Goal: Task Accomplishment & Management: Complete application form

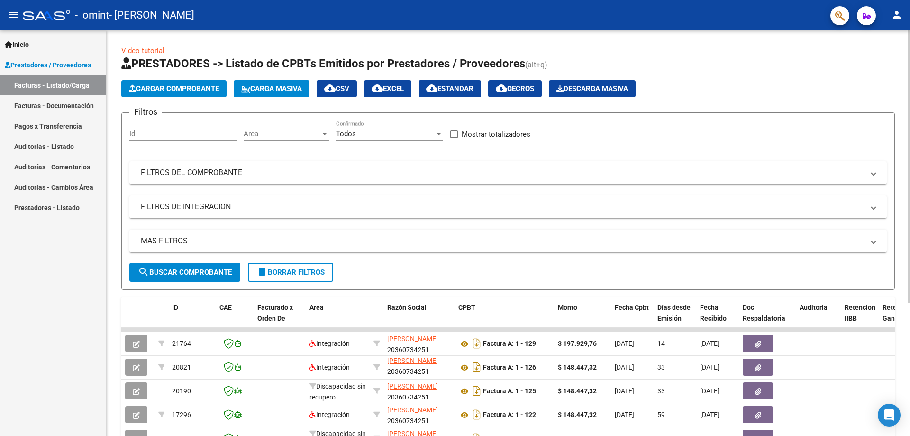
click at [666, 140] on div "Filtros Id Area Area Todos Confirmado Mostrar totalizadores FILTROS DEL COMPROB…" at bounding box center [507, 191] width 757 height 142
click at [198, 89] on span "Cargar Comprobante" at bounding box center [174, 88] width 90 height 9
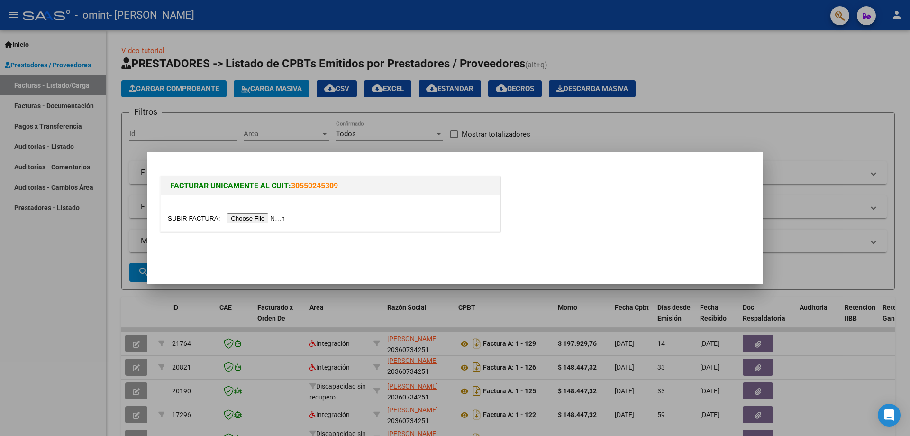
click at [265, 219] on input "file" at bounding box center [228, 218] width 120 height 10
click at [654, 140] on div at bounding box center [455, 218] width 910 height 436
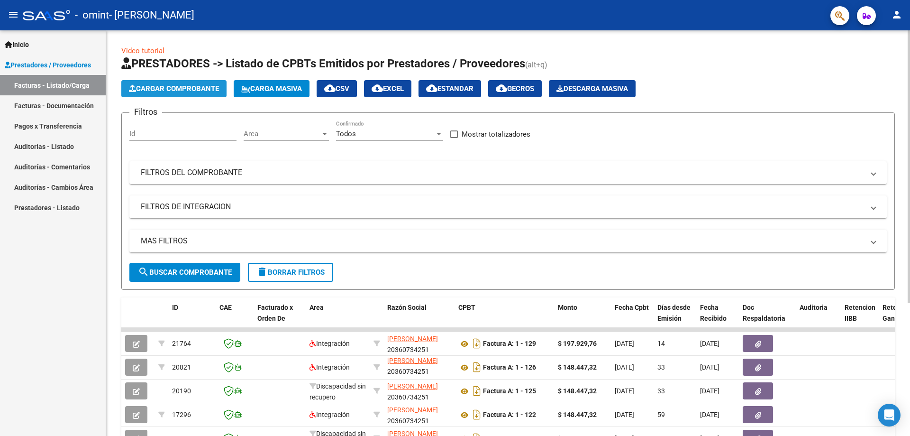
click at [181, 90] on span "Cargar Comprobante" at bounding box center [174, 88] width 90 height 9
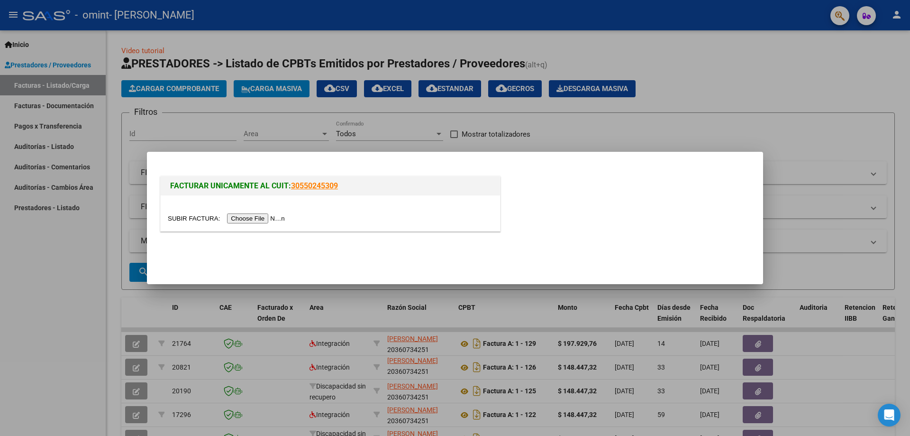
click at [261, 217] on input "file" at bounding box center [228, 218] width 120 height 10
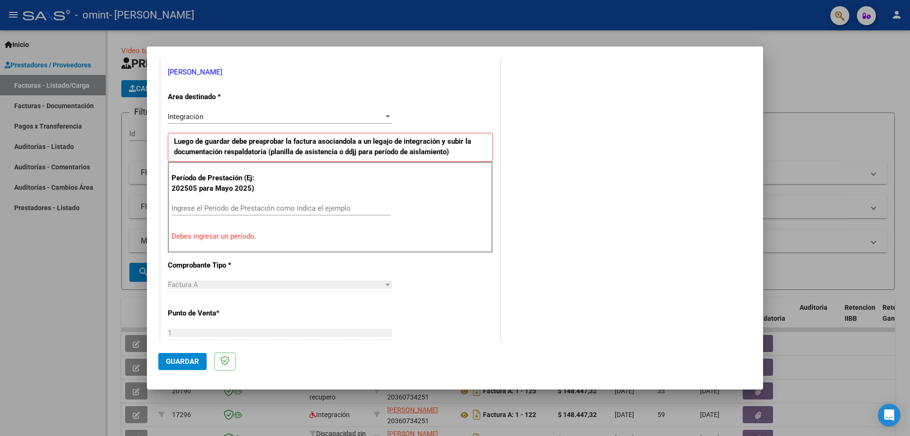
scroll to position [237, 0]
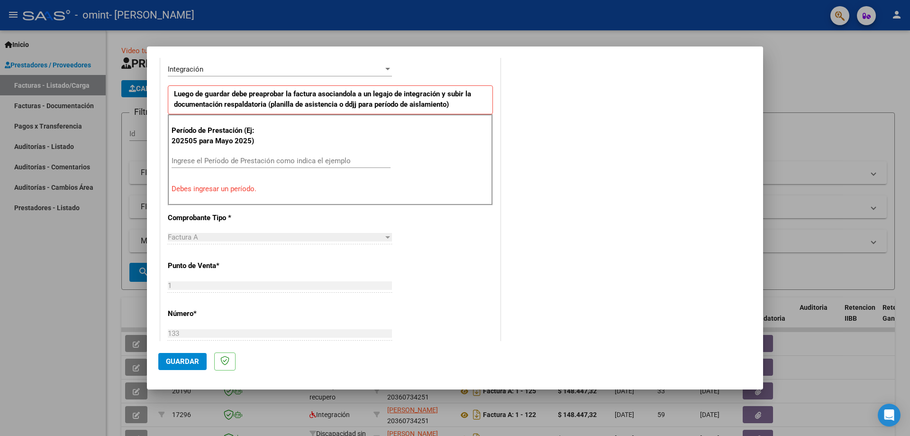
click at [246, 161] on input "Ingrese el Período de Prestación como indica el ejemplo" at bounding box center [281, 160] width 219 height 9
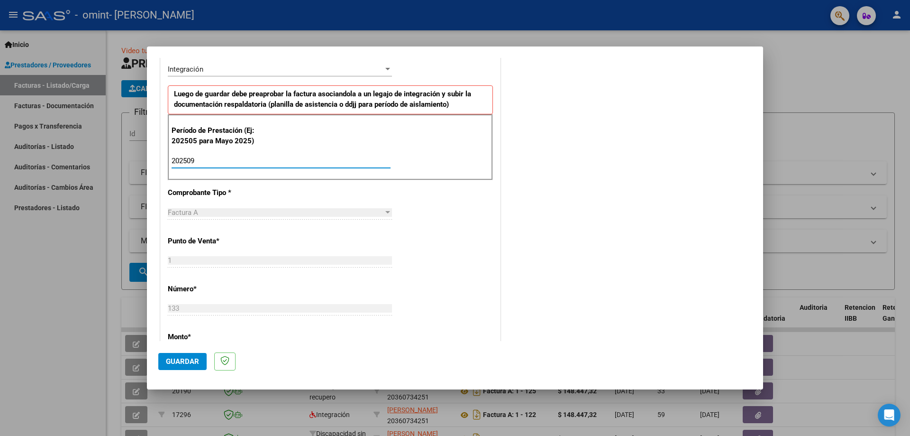
type input "202509"
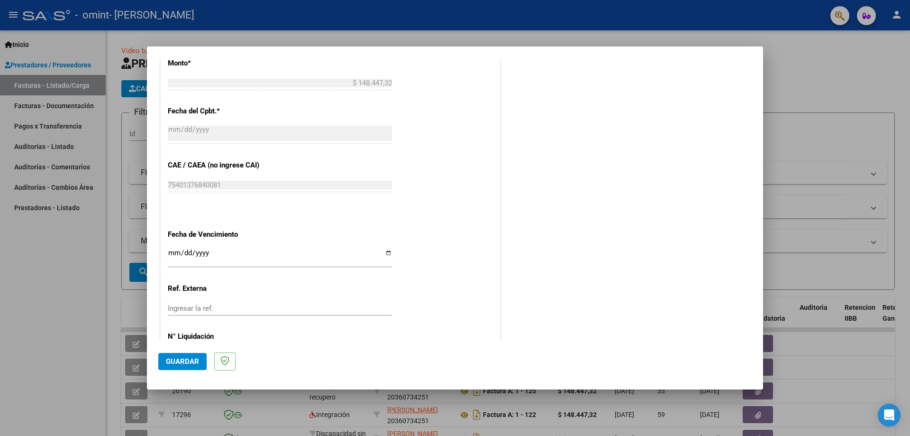
scroll to position [521, 0]
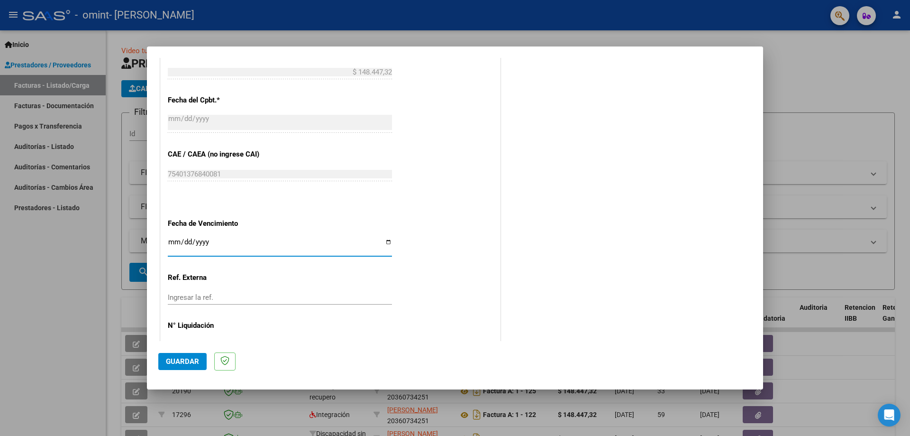
click at [385, 239] on input "Ingresar la fecha" at bounding box center [280, 245] width 224 height 15
type input "[DATE]"
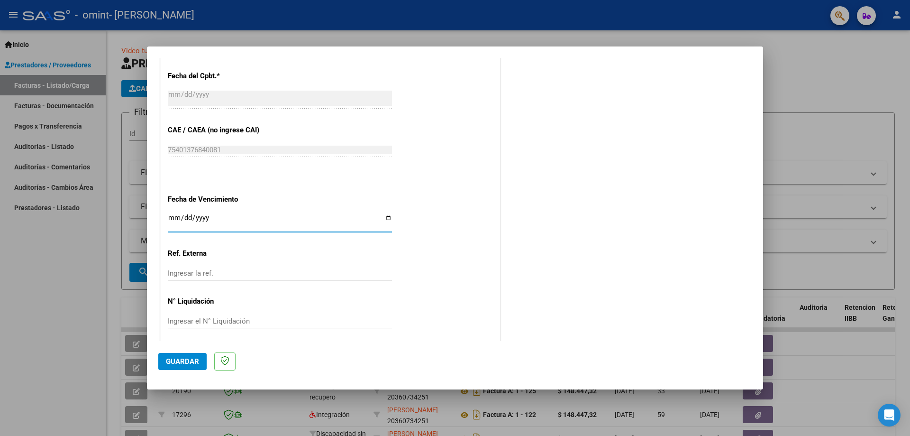
scroll to position [551, 0]
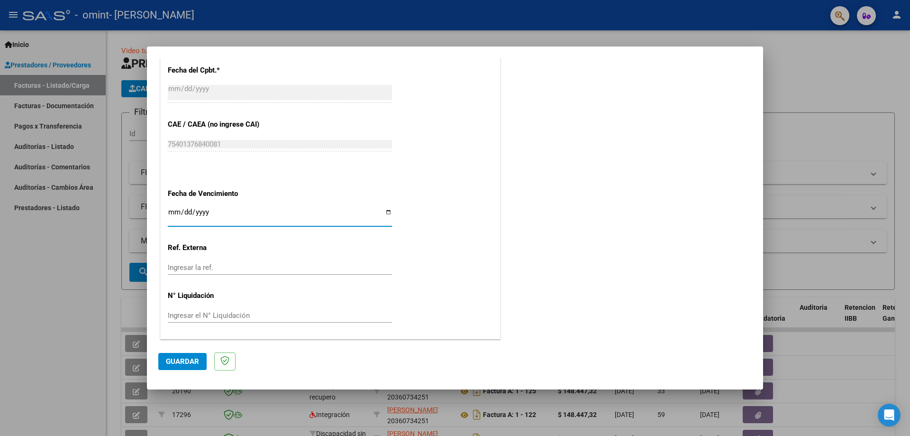
click at [197, 361] on span "Guardar" at bounding box center [182, 361] width 33 height 9
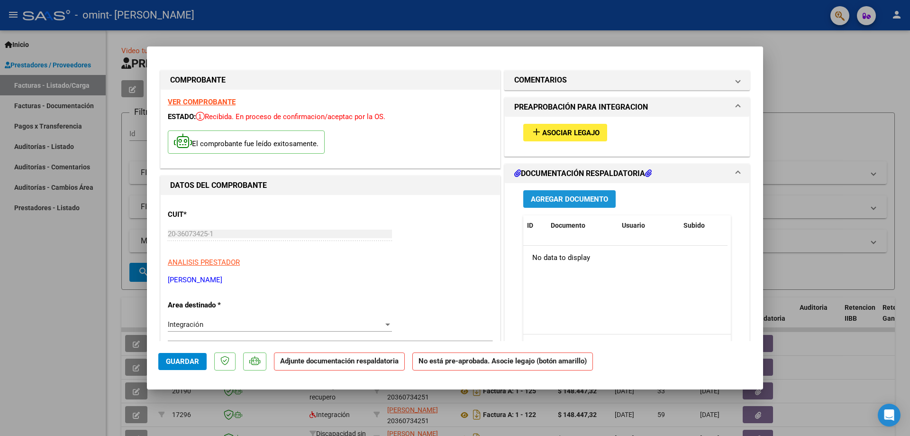
click at [567, 199] on span "Agregar Documento" at bounding box center [569, 199] width 77 height 9
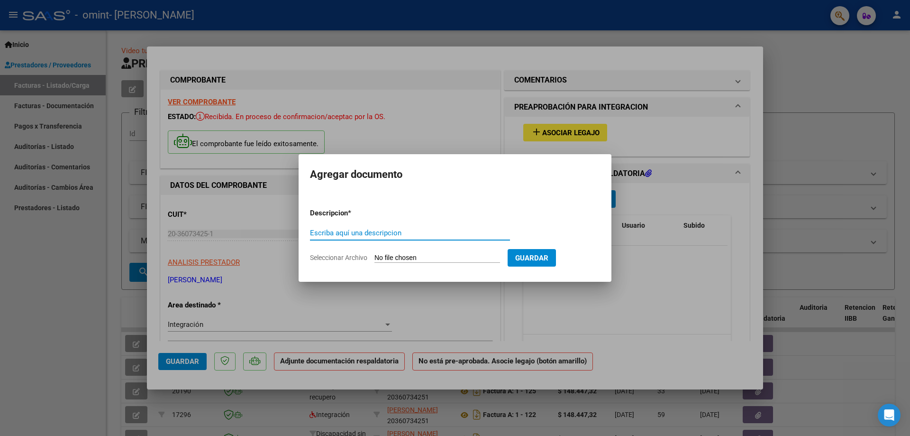
click at [328, 231] on input "Escriba aquí una descripcion" at bounding box center [410, 232] width 200 height 9
type input "planilla asistencia"
click at [407, 261] on input "Seleccionar Archivo" at bounding box center [437, 258] width 126 height 9
type input "C:\fakepath\Planilla asistencia Setiembre 2025 [PERSON_NAME].pdf"
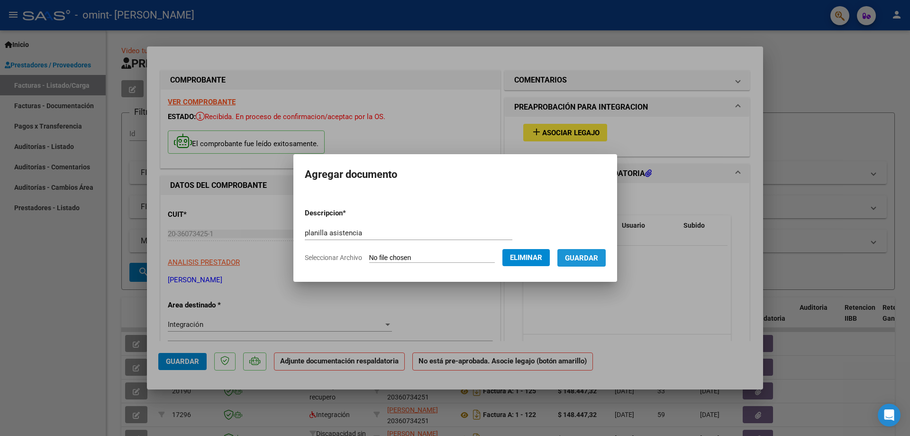
click at [598, 255] on span "Guardar" at bounding box center [581, 258] width 33 height 9
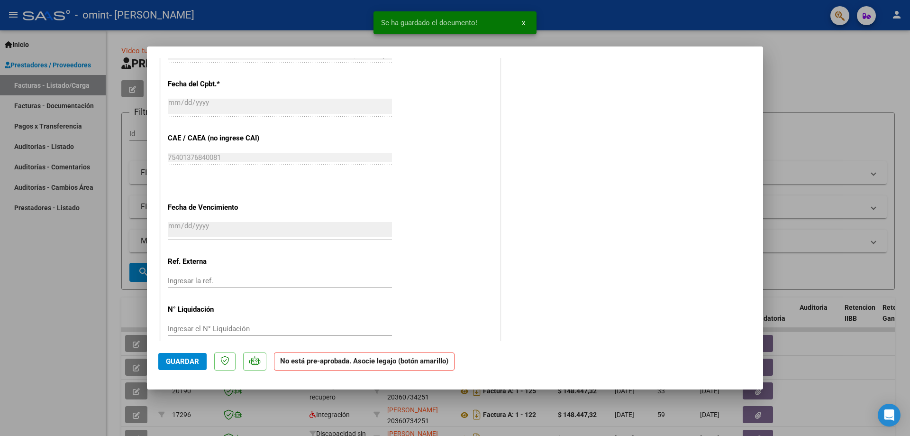
scroll to position [540, 0]
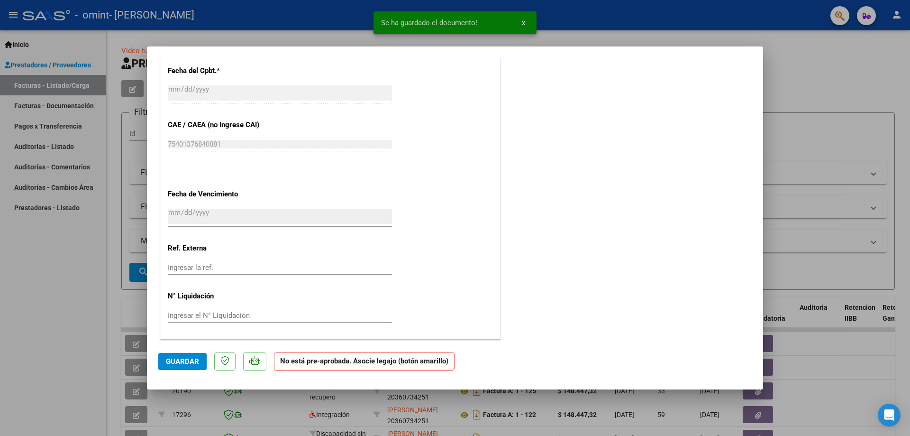
click at [195, 364] on span "Guardar" at bounding box center [182, 361] width 33 height 9
click at [619, 38] on div at bounding box center [455, 218] width 910 height 436
type input "$ 0,00"
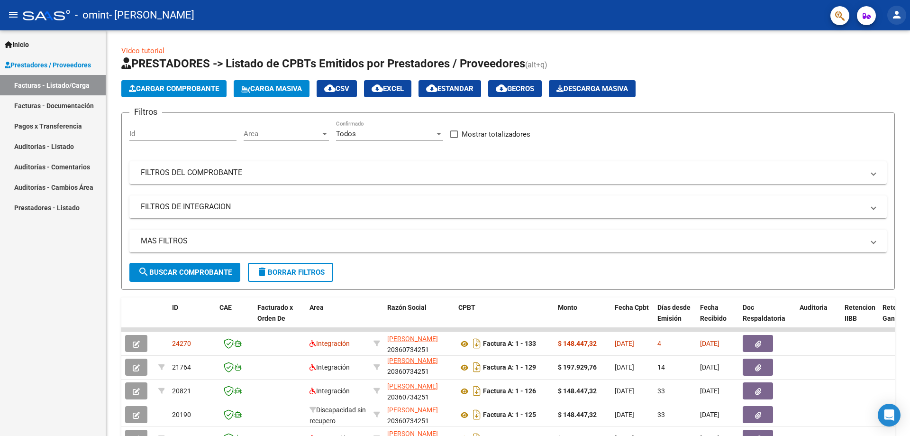
click at [900, 16] on mat-icon "person" at bounding box center [896, 14] width 11 height 11
click at [877, 60] on button "exit_to_app Salir" at bounding box center [877, 62] width 58 height 23
